Goal: Task Accomplishment & Management: Manage account settings

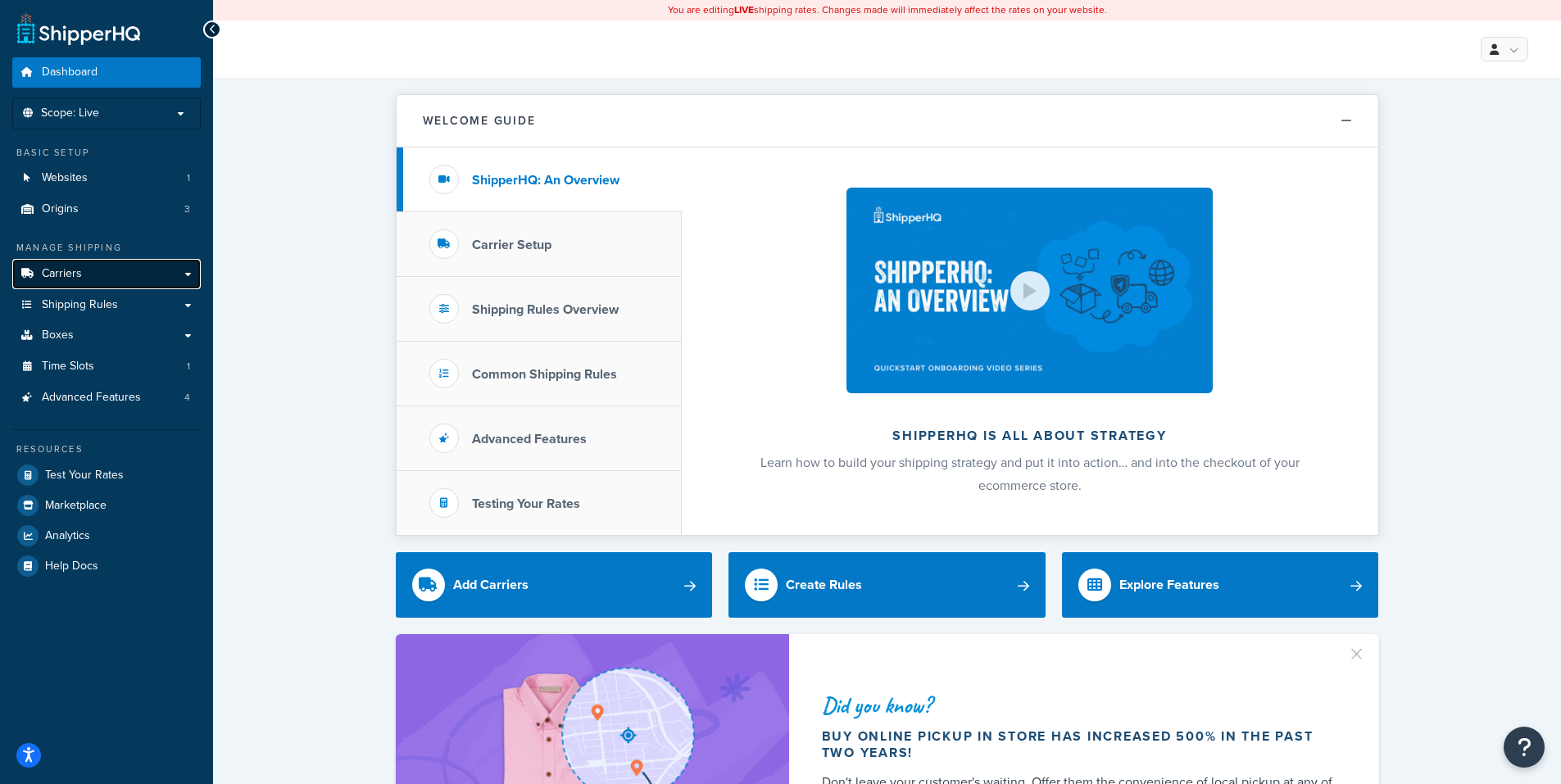
click at [187, 271] on link "Carriers" at bounding box center [106, 273] width 189 height 30
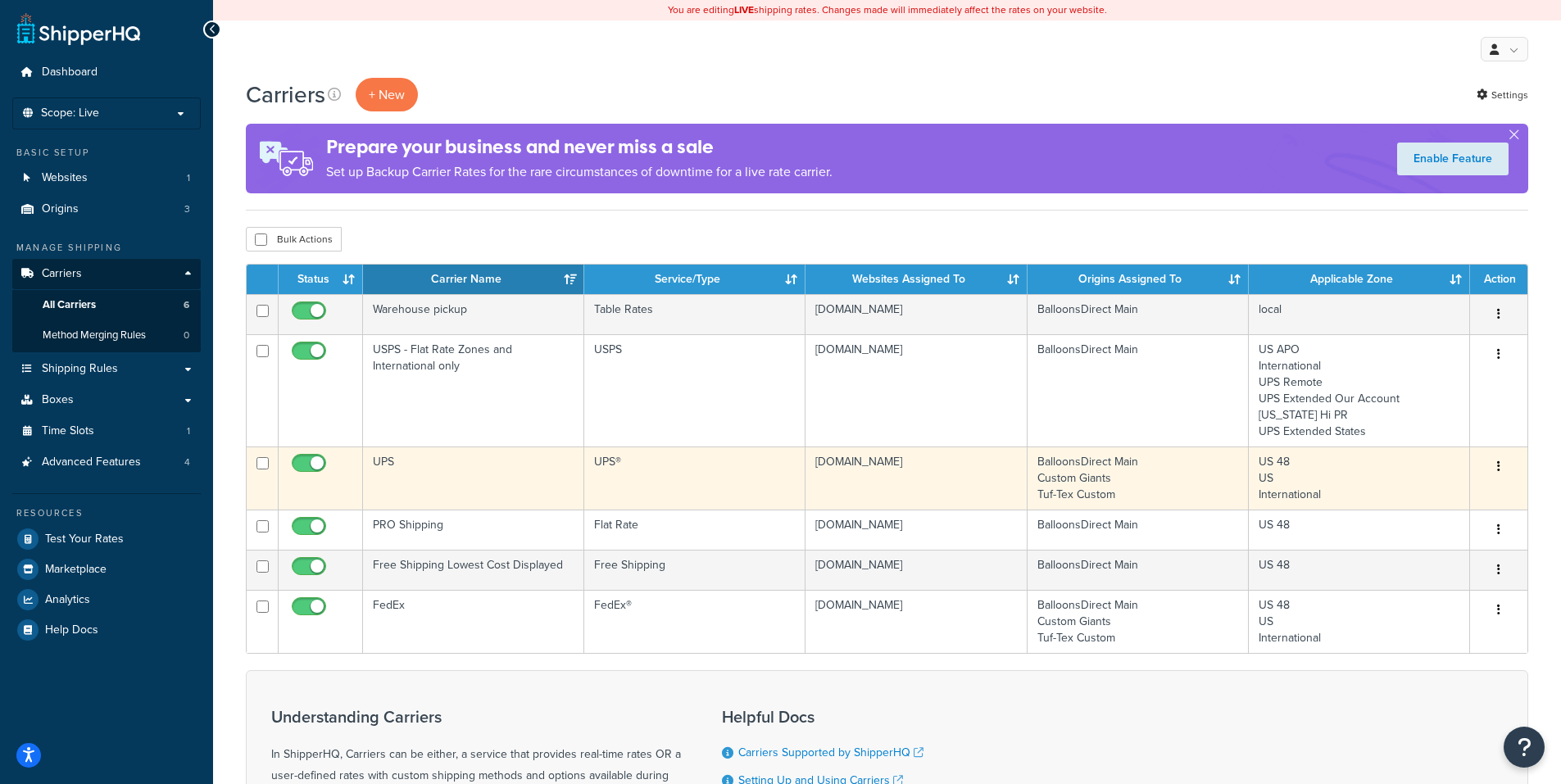
click at [1495, 467] on button "button" at bounding box center [1498, 467] width 23 height 26
click at [1406, 497] on link "Edit" at bounding box center [1432, 500] width 130 height 34
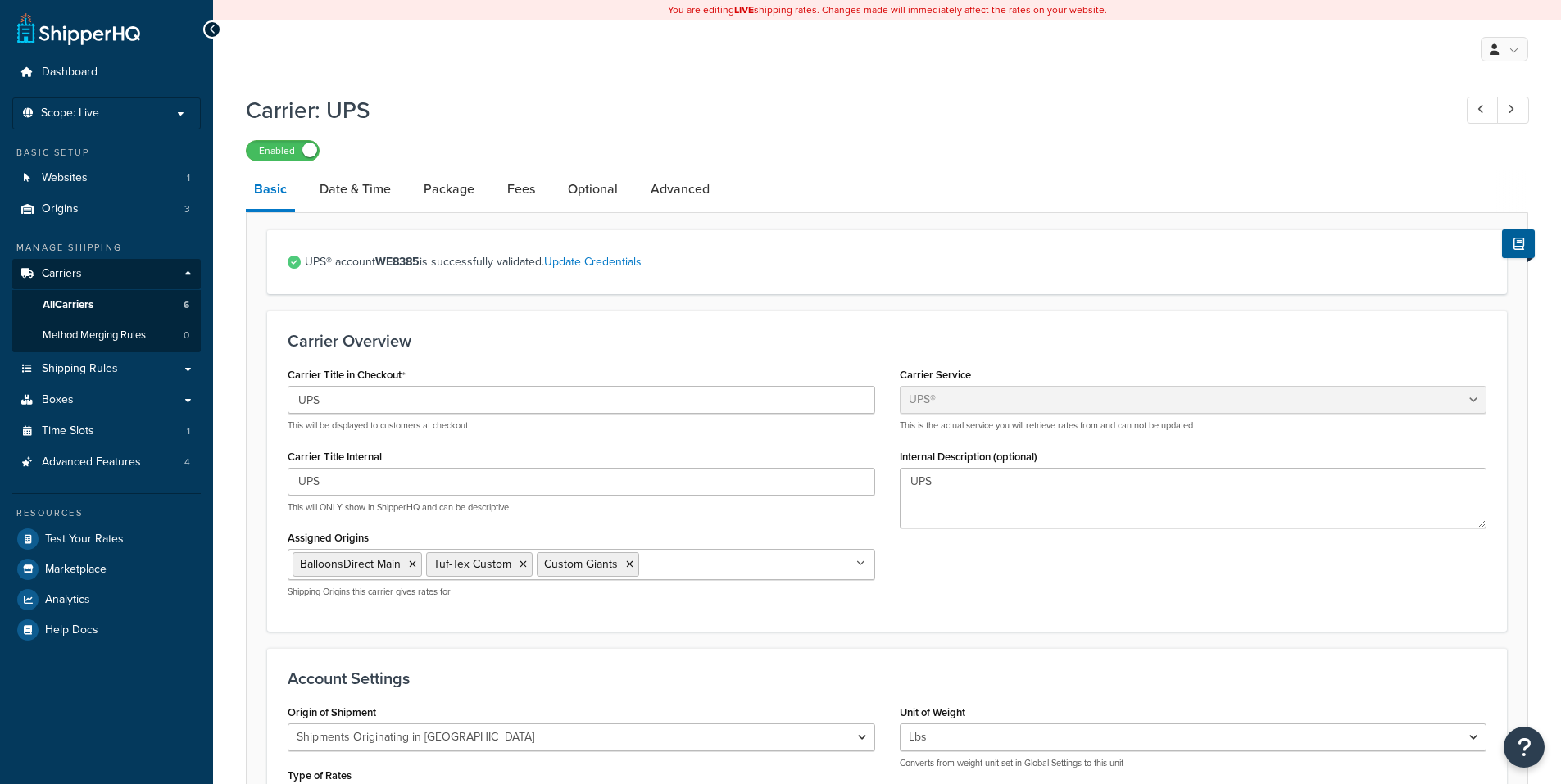
select select "ups"
select select "us"
select select "02"
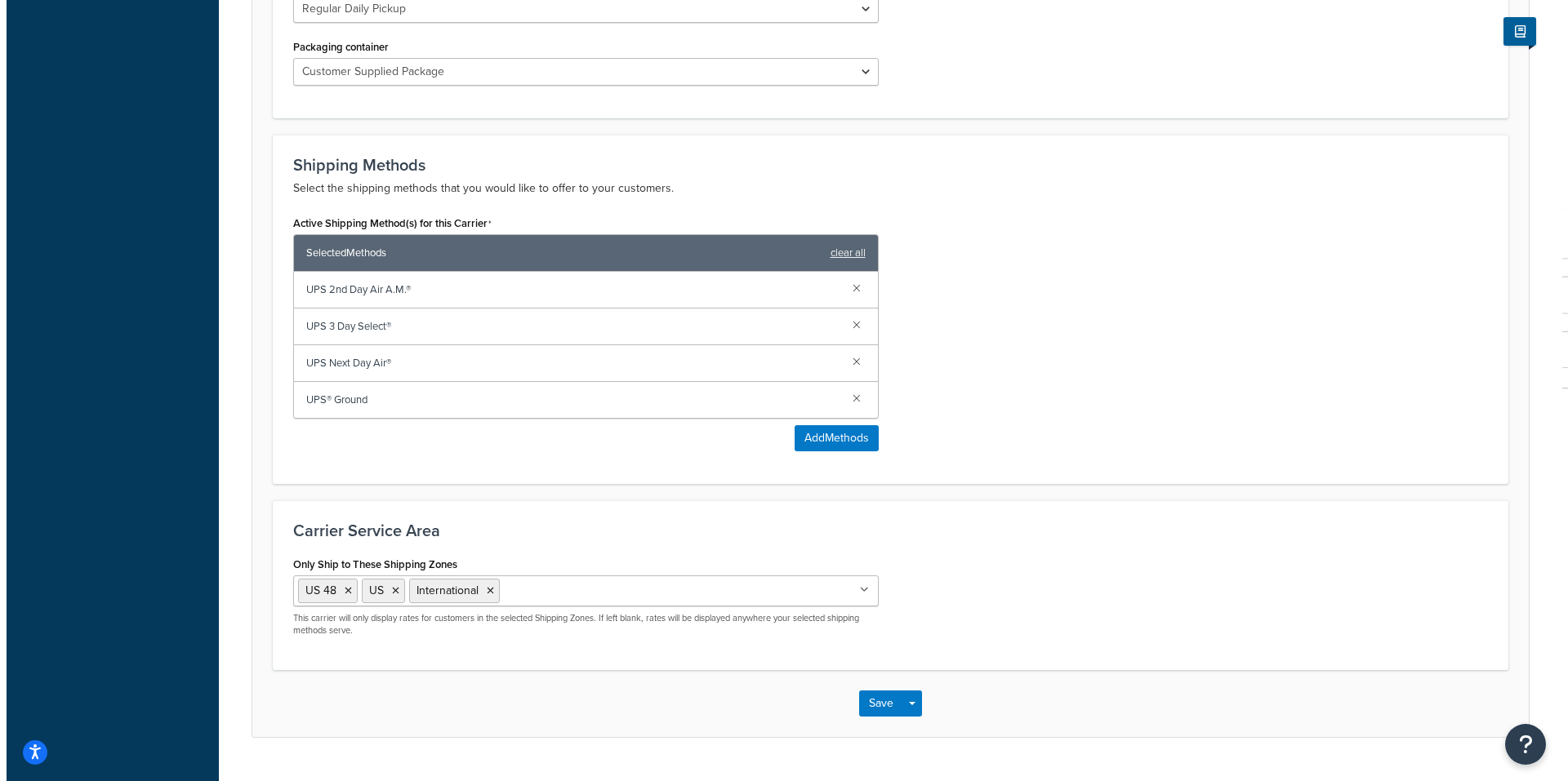
scroll to position [898, 0]
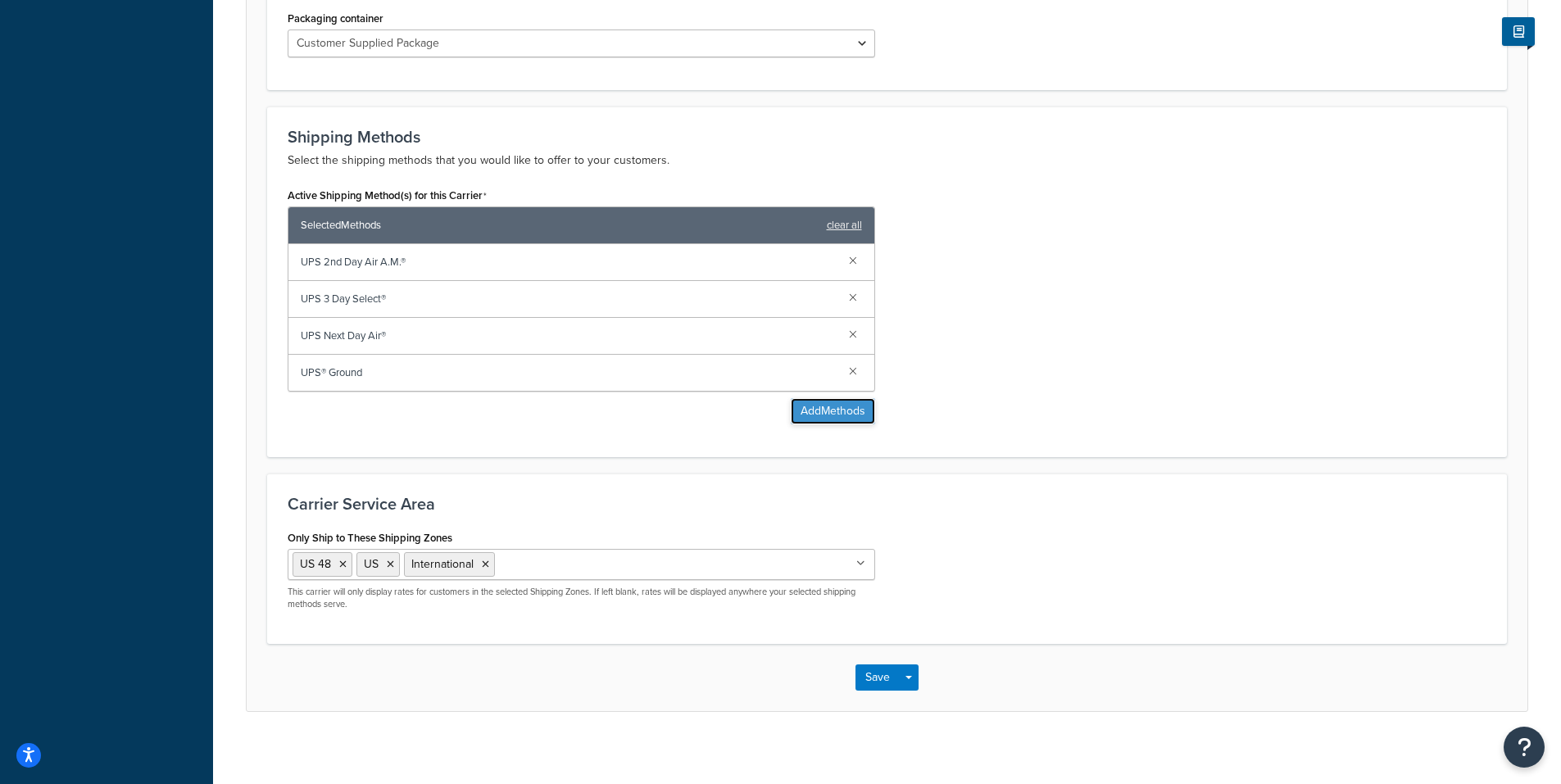
click at [823, 408] on button "Add Methods" at bounding box center [833, 412] width 84 height 26
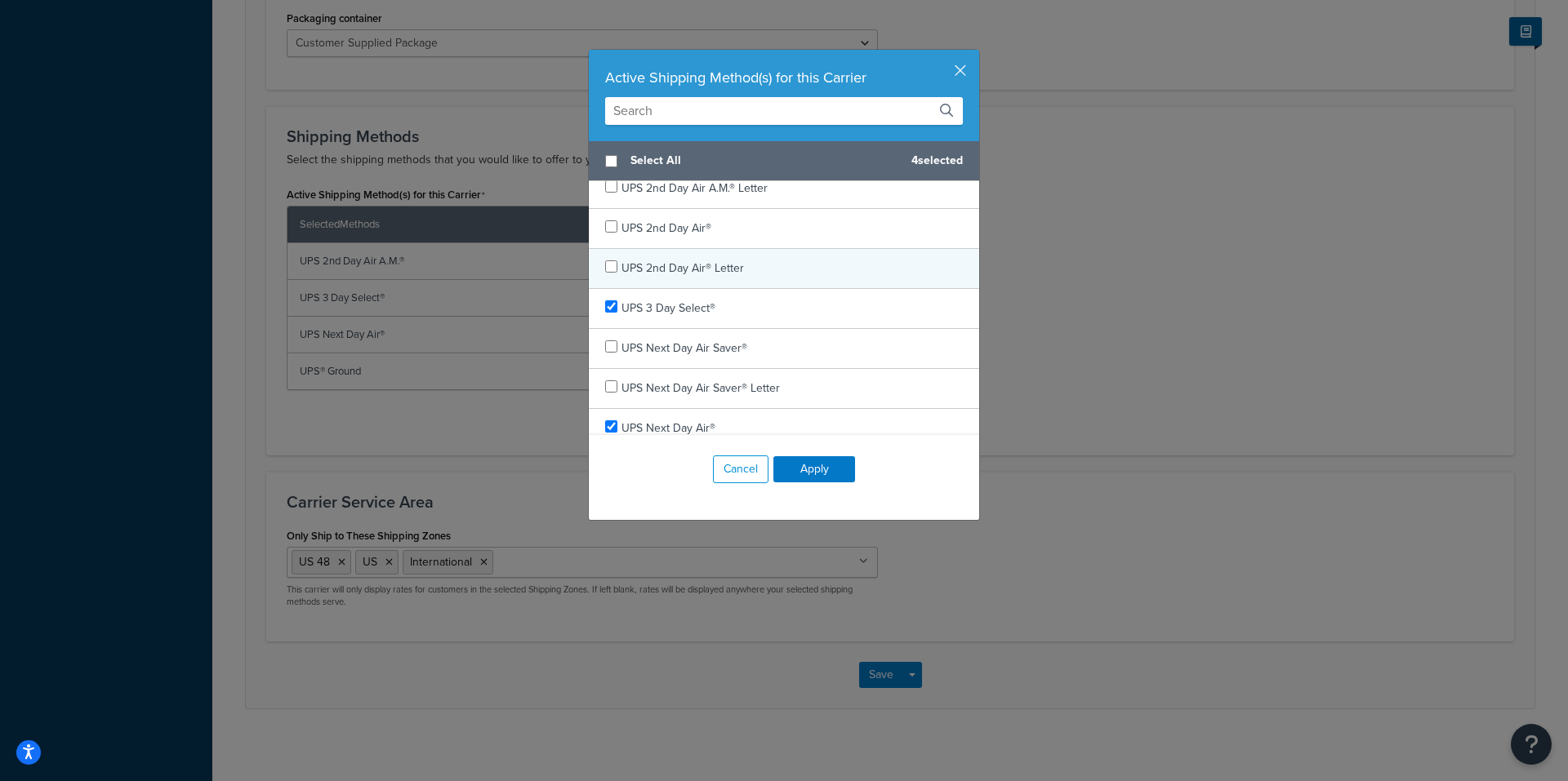
scroll to position [82, 0]
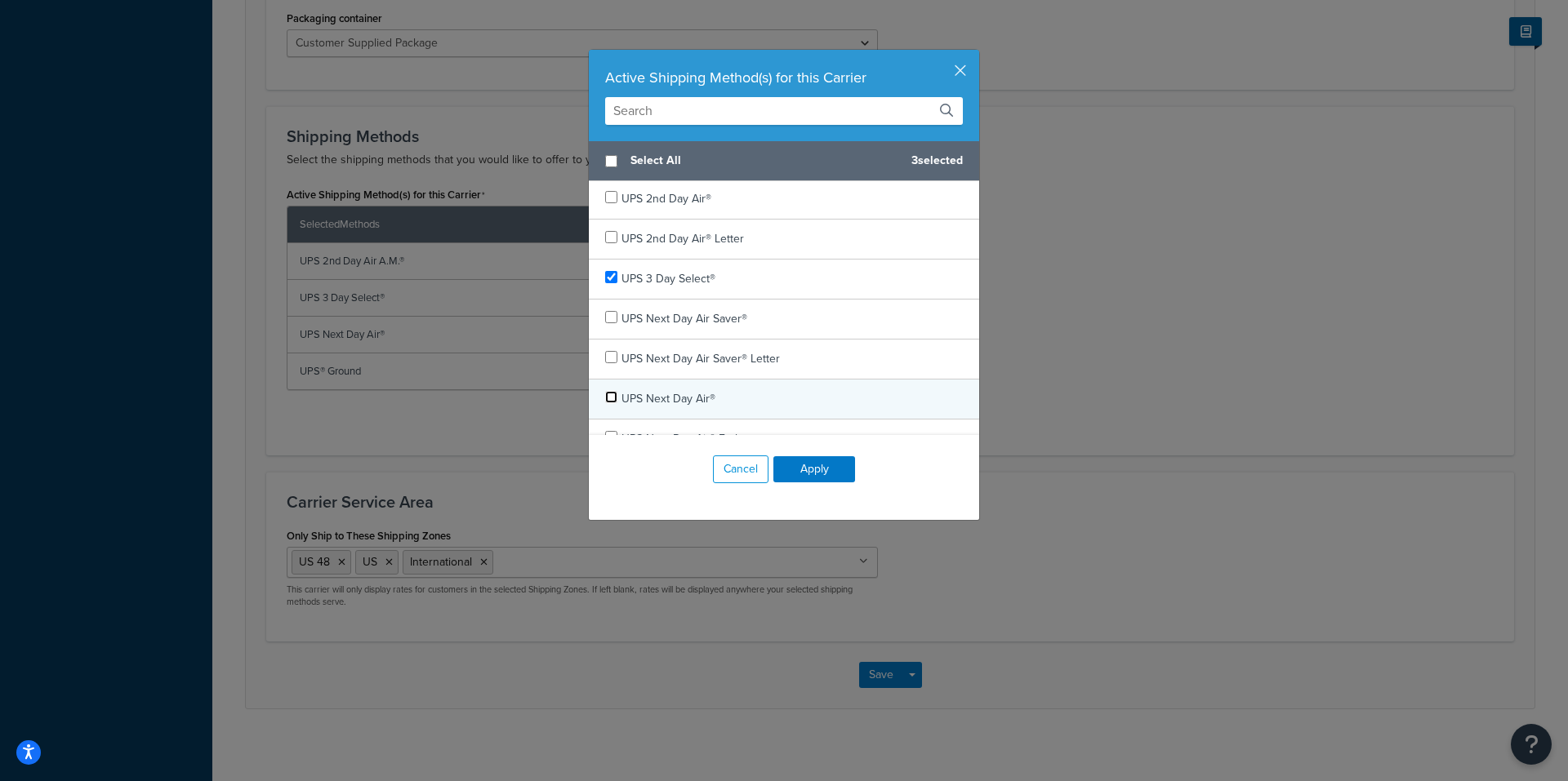
click at [605, 396] on input "checkbox" at bounding box center [611, 397] width 12 height 12
checkbox input "false"
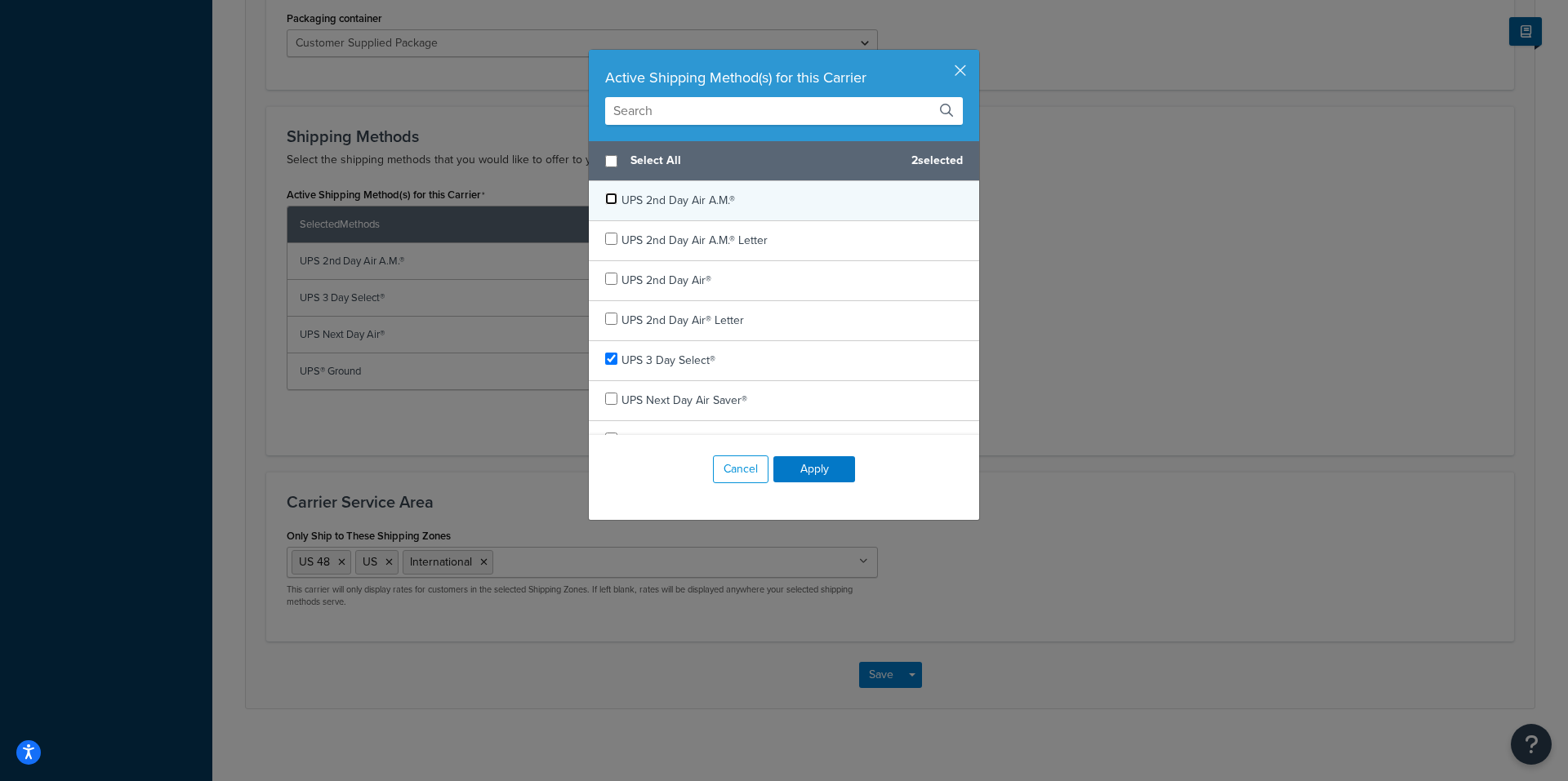
click at [605, 198] on input "checkbox" at bounding box center [611, 198] width 12 height 12
checkbox input "false"
click at [805, 463] on button "Apply" at bounding box center [814, 470] width 82 height 26
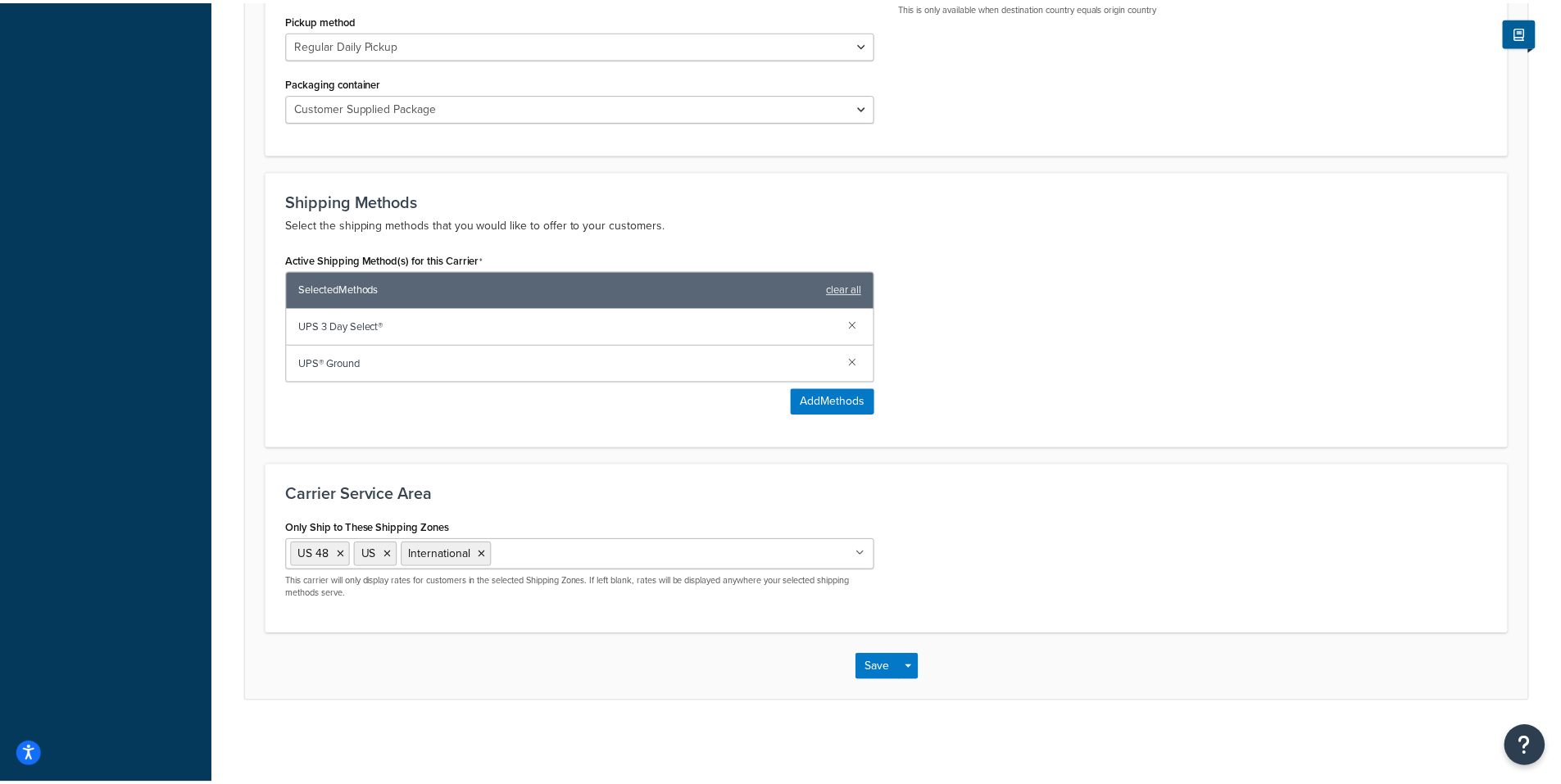
scroll to position [839, 0]
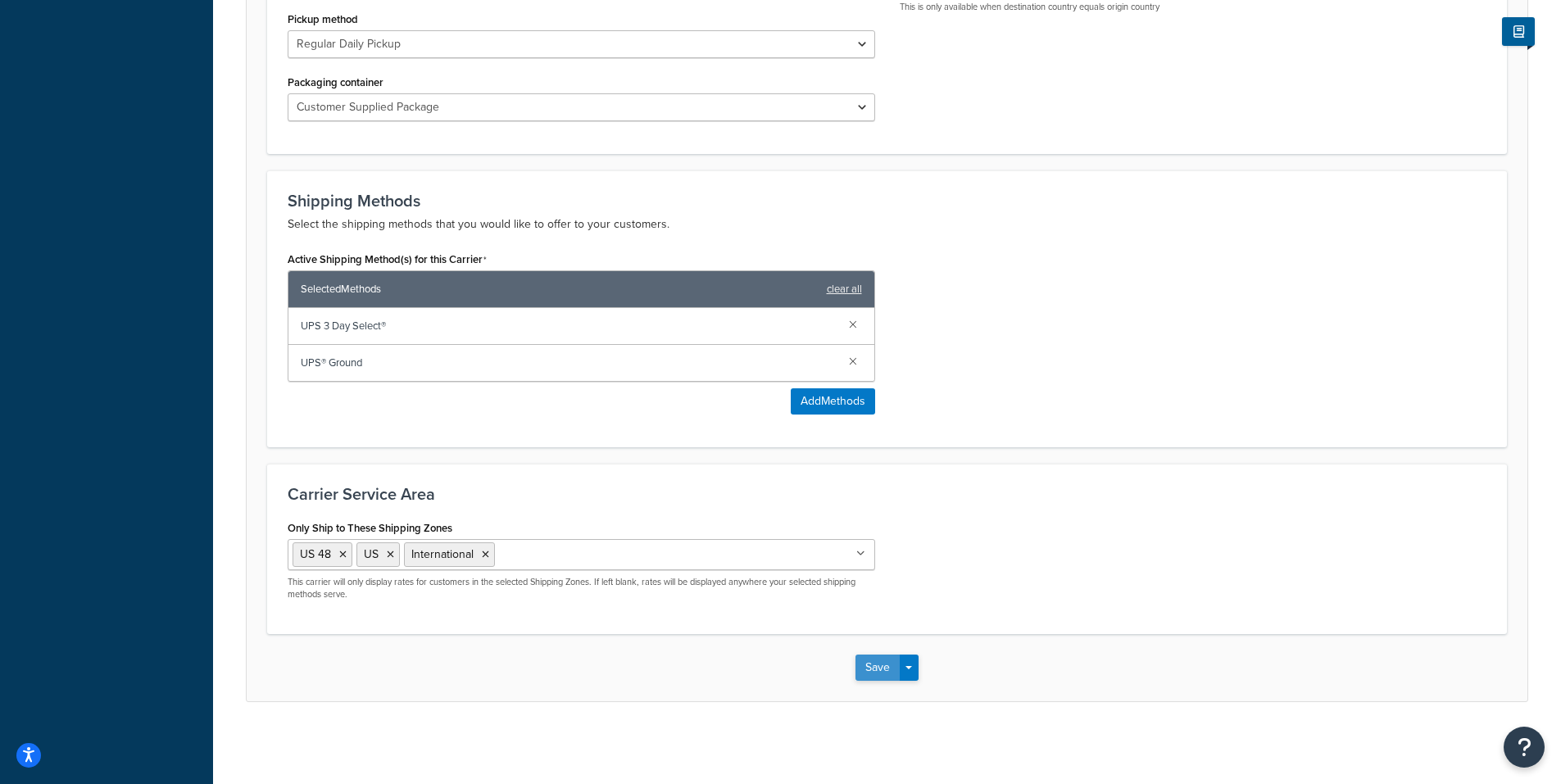
click at [880, 663] on button "Save" at bounding box center [878, 667] width 44 height 26
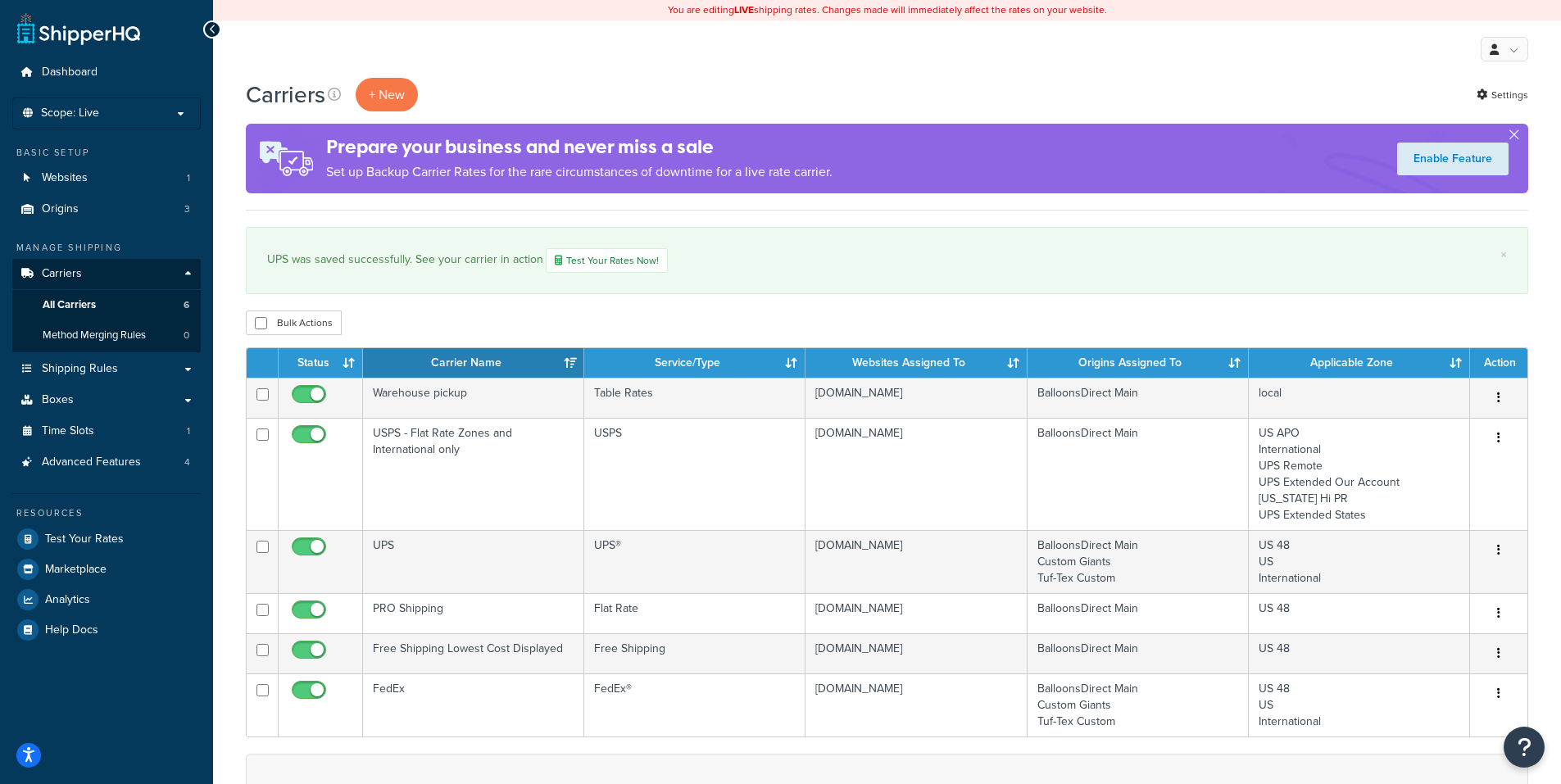
drag, startPoint x: 555, startPoint y: 63, endPoint x: 563, endPoint y: 77, distance: 16.1
click at [555, 63] on div "My Profile Billing Global Settings Contact Us Logout" at bounding box center [887, 49] width 1348 height 57
